Goal: Task Accomplishment & Management: Manage account settings

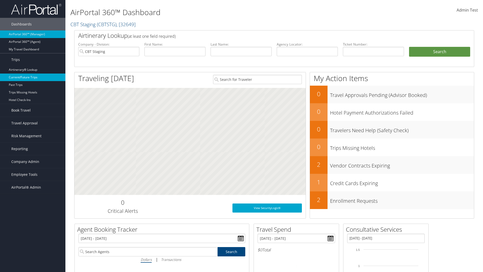
click at [33, 77] on link "Current/Future Trips" at bounding box center [32, 77] width 65 height 8
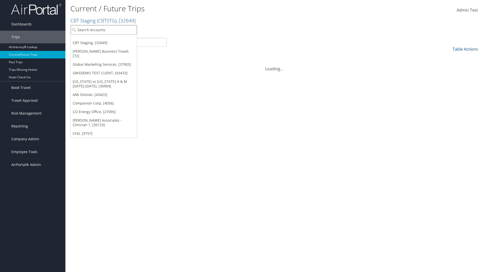
click at [104, 30] on input "search" at bounding box center [104, 29] width 66 height 9
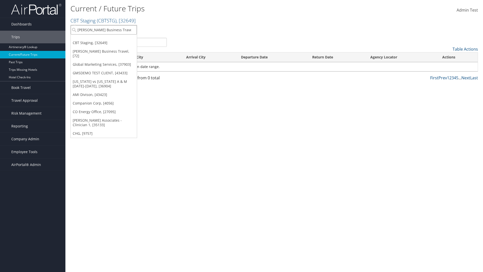
type input "[PERSON_NAME] Business Travel"
click at [111, 39] on div "Christopherson Business Travel (C10001), [72]" at bounding box center [111, 39] width 86 height 5
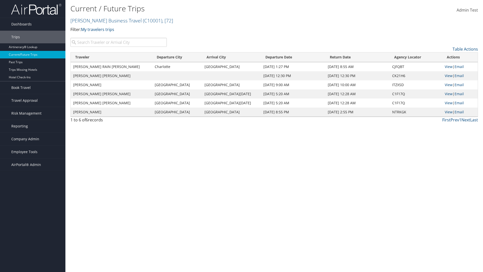
click at [119, 42] on input "search" at bounding box center [118, 42] width 96 height 9
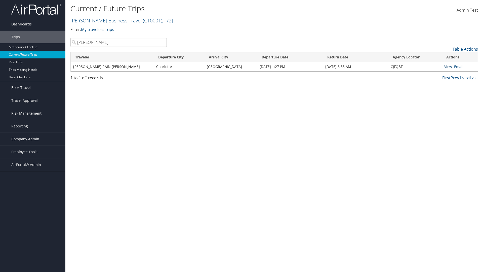
type input "TATUM"
click at [447, 66] on link "View" at bounding box center [448, 66] width 8 height 5
click at [33, 139] on span "Company Admin" at bounding box center [25, 139] width 28 height 13
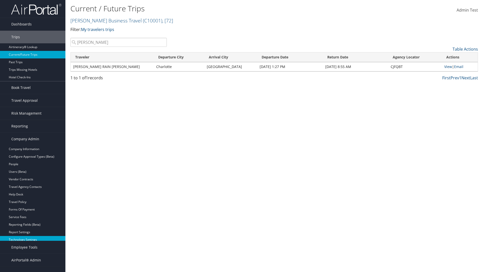
scroll to position [8, 0]
click at [33, 236] on link "Airtinerary® Settings" at bounding box center [32, 240] width 65 height 8
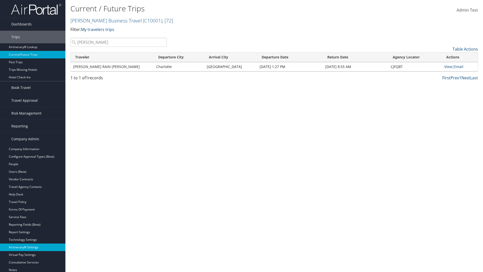
scroll to position [43, 0]
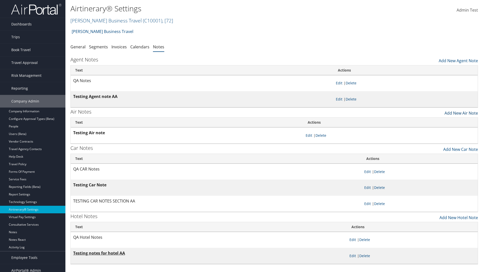
click at [461, 111] on link "Add New Air Note" at bounding box center [461, 111] width 33 height 9
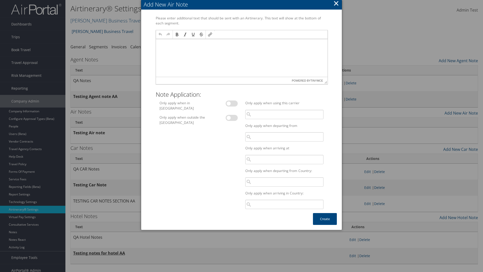
click at [241, 44] on p at bounding box center [242, 44] width 168 height 4
click at [325, 219] on button "Create" at bounding box center [325, 219] width 24 height 12
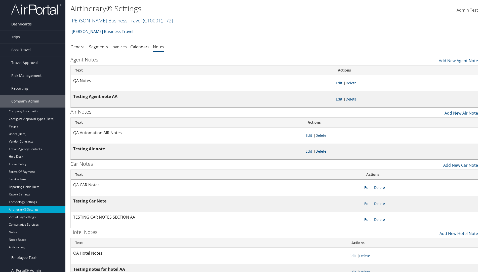
click at [322, 135] on link "Delete" at bounding box center [321, 135] width 11 height 5
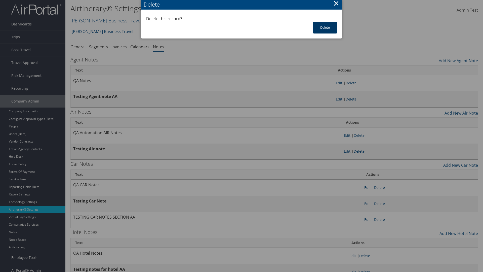
click at [325, 27] on button "Delete" at bounding box center [325, 28] width 24 height 12
